Goal: Find specific page/section: Find specific page/section

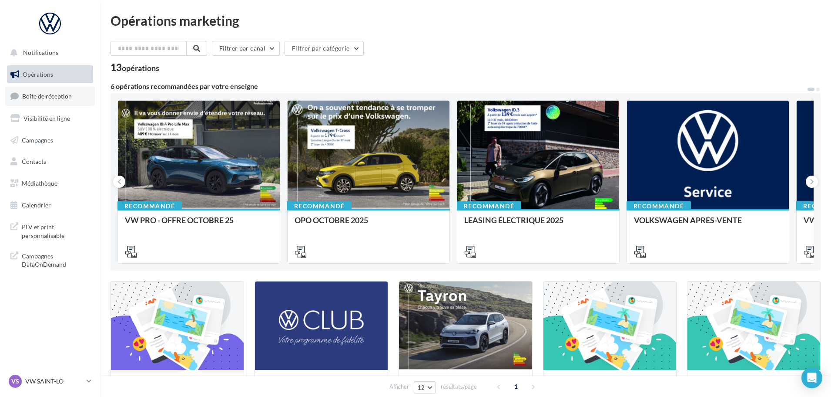
click at [38, 97] on span "Boîte de réception" at bounding box center [47, 95] width 50 height 7
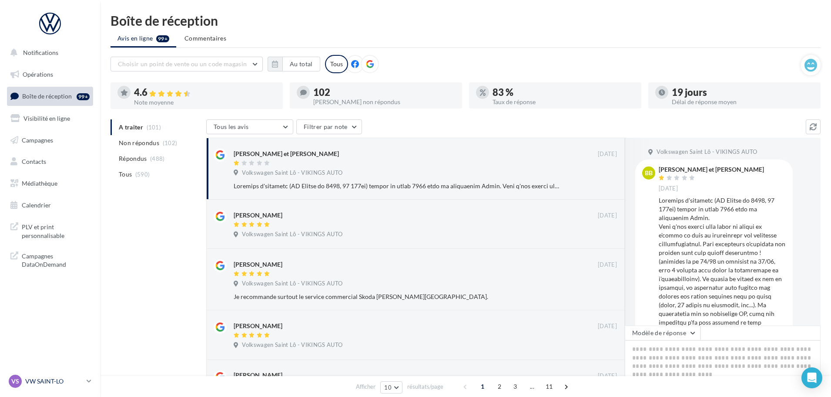
click at [66, 381] on p "VW SAINT-LO" at bounding box center [54, 380] width 58 height 9
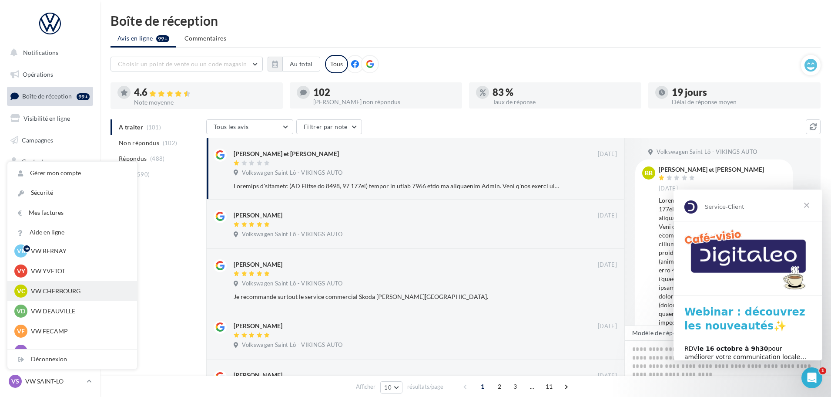
scroll to position [44, 0]
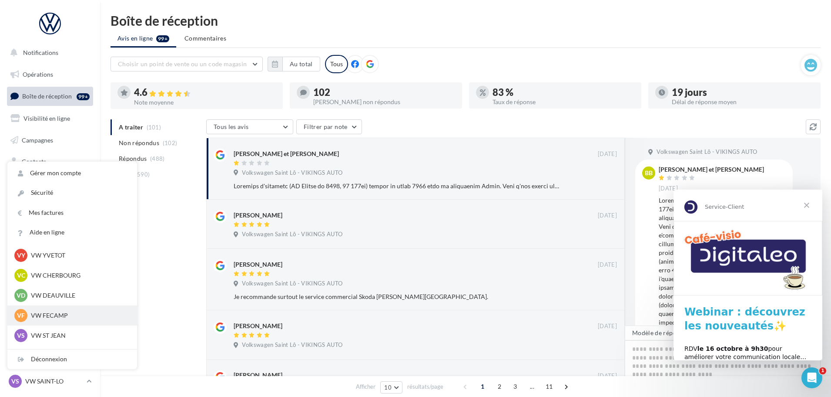
click at [60, 314] on p "VW FECAMP" at bounding box center [79, 315] width 96 height 9
